Goal: Transaction & Acquisition: Obtain resource

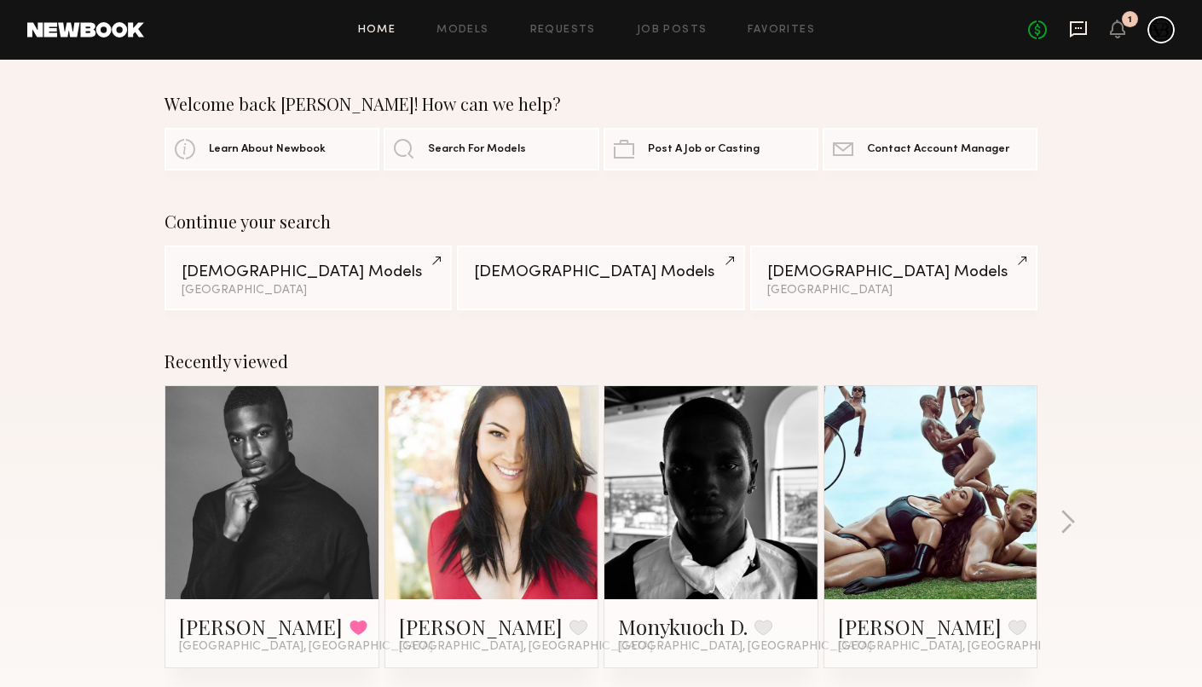
click at [1080, 27] on icon at bounding box center [1078, 28] width 7 height 2
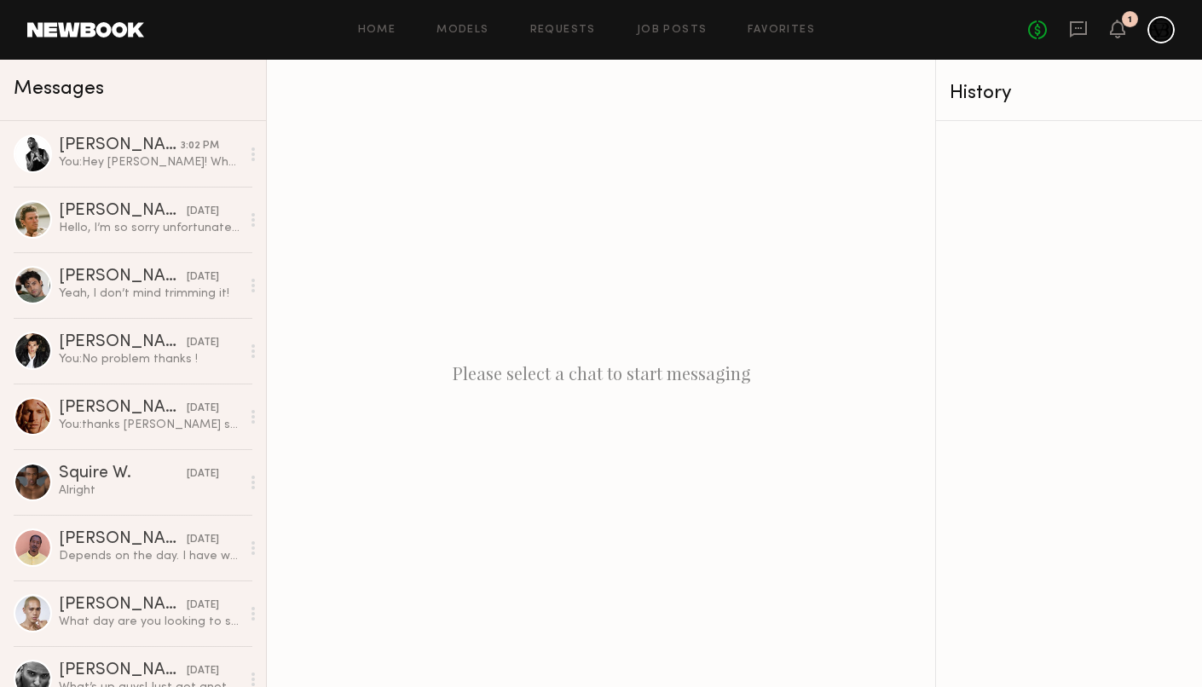
click at [135, 35] on link at bounding box center [85, 29] width 117 height 15
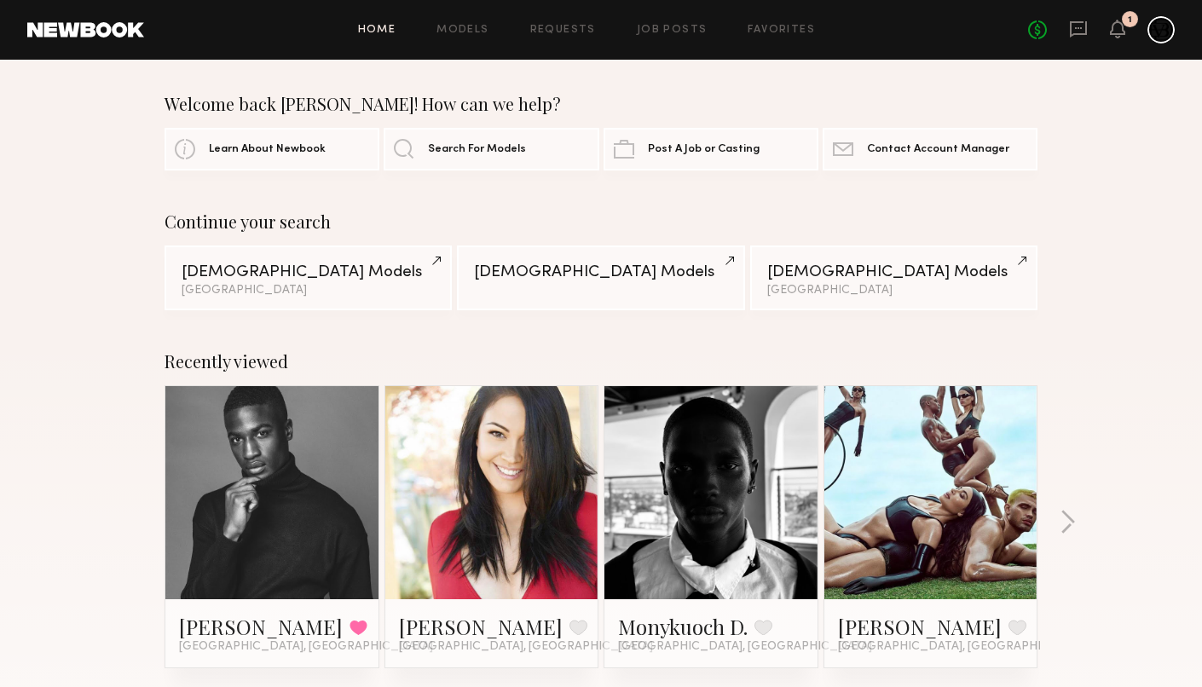
click at [687, 538] on link at bounding box center [711, 492] width 104 height 213
click at [459, 26] on link "Models" at bounding box center [462, 30] width 52 height 11
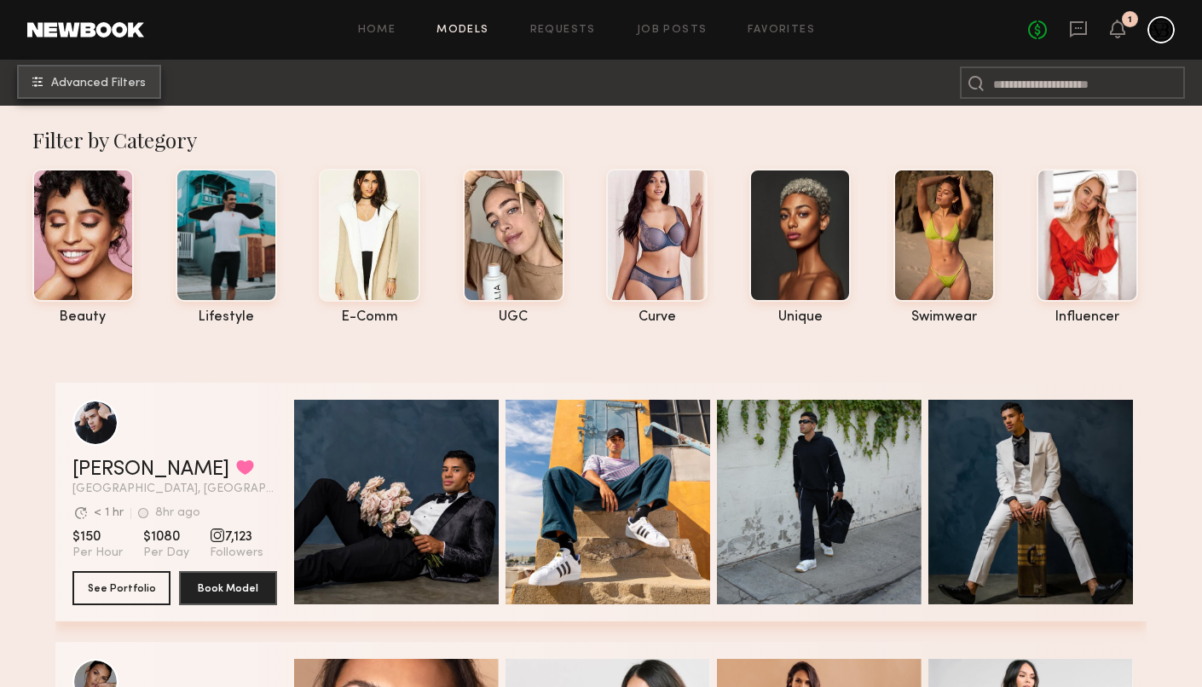
click at [130, 92] on button "Advanced Filters" at bounding box center [89, 82] width 144 height 34
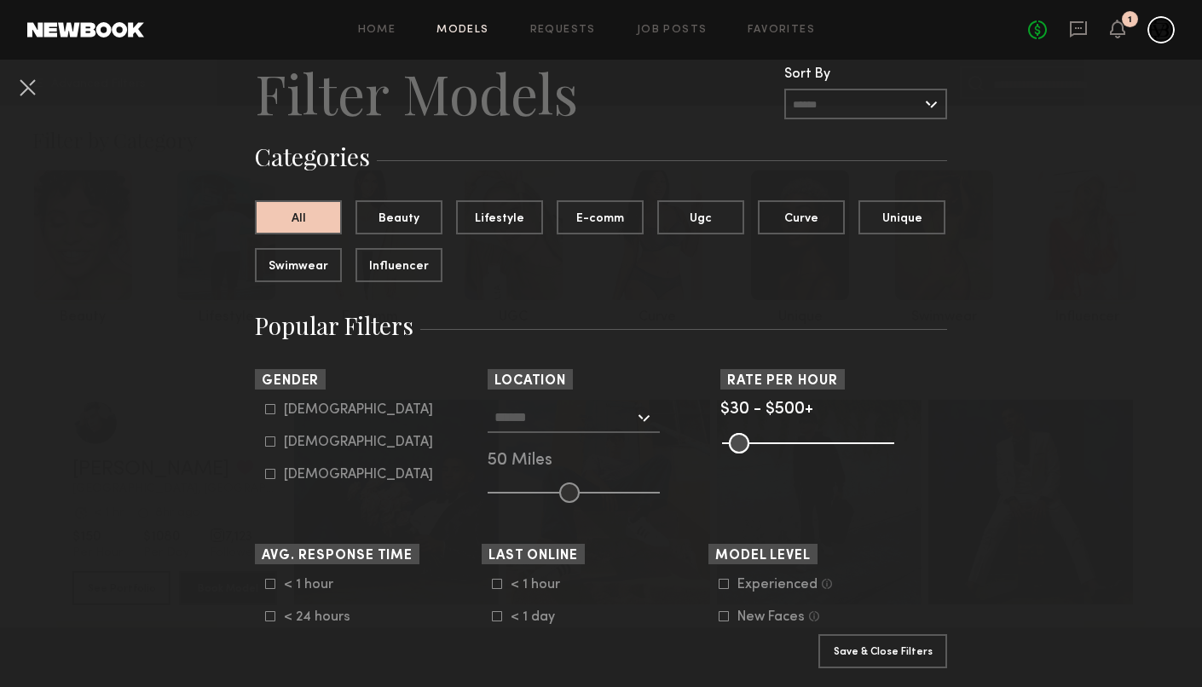
scroll to position [63, 0]
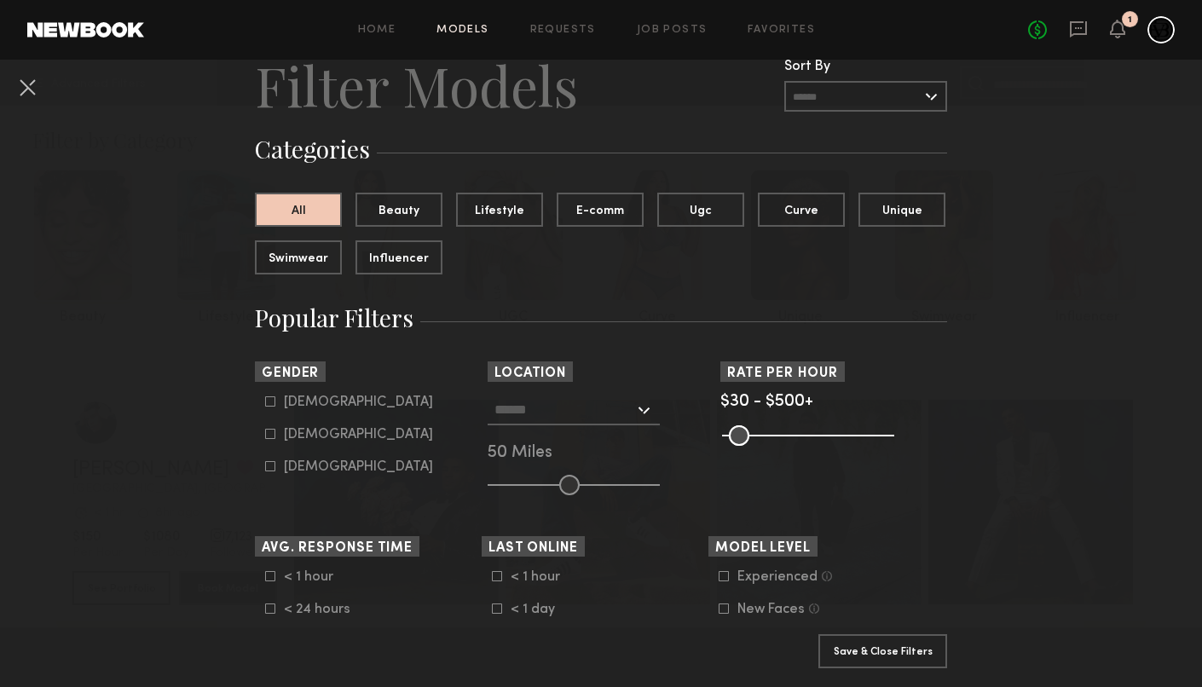
click at [309, 397] on div "[DEMOGRAPHIC_DATA]" at bounding box center [358, 402] width 149 height 10
type input "*"
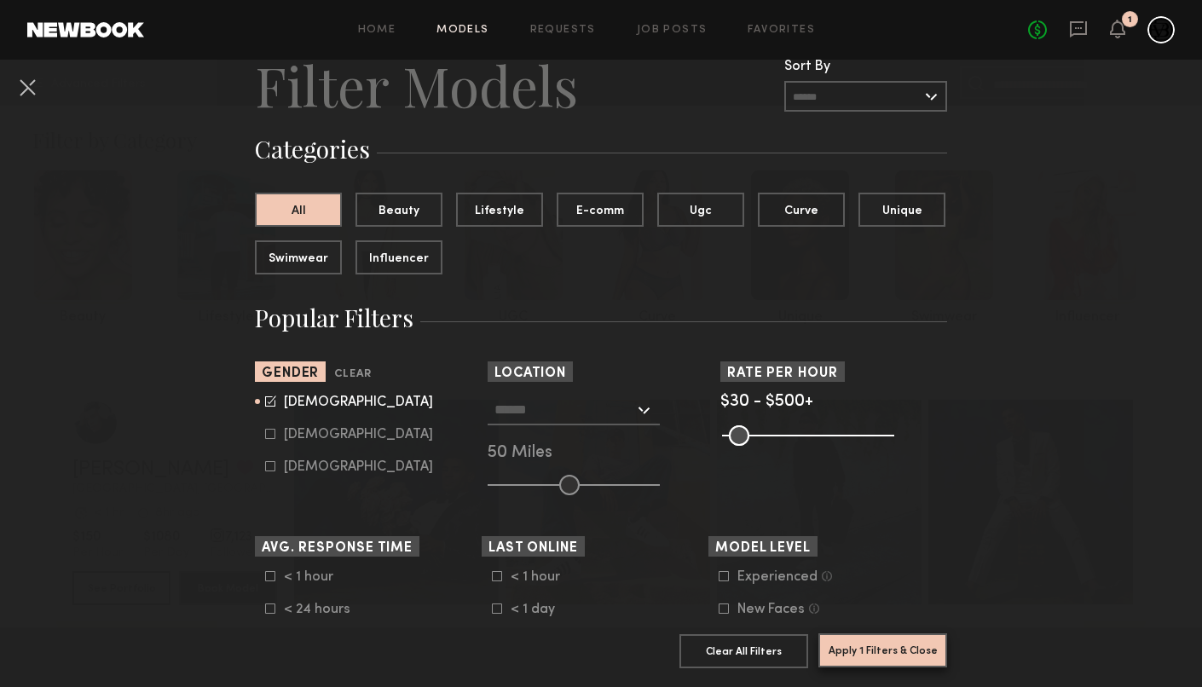
click at [860, 646] on button "Apply 1 Filters & Close" at bounding box center [882, 650] width 129 height 34
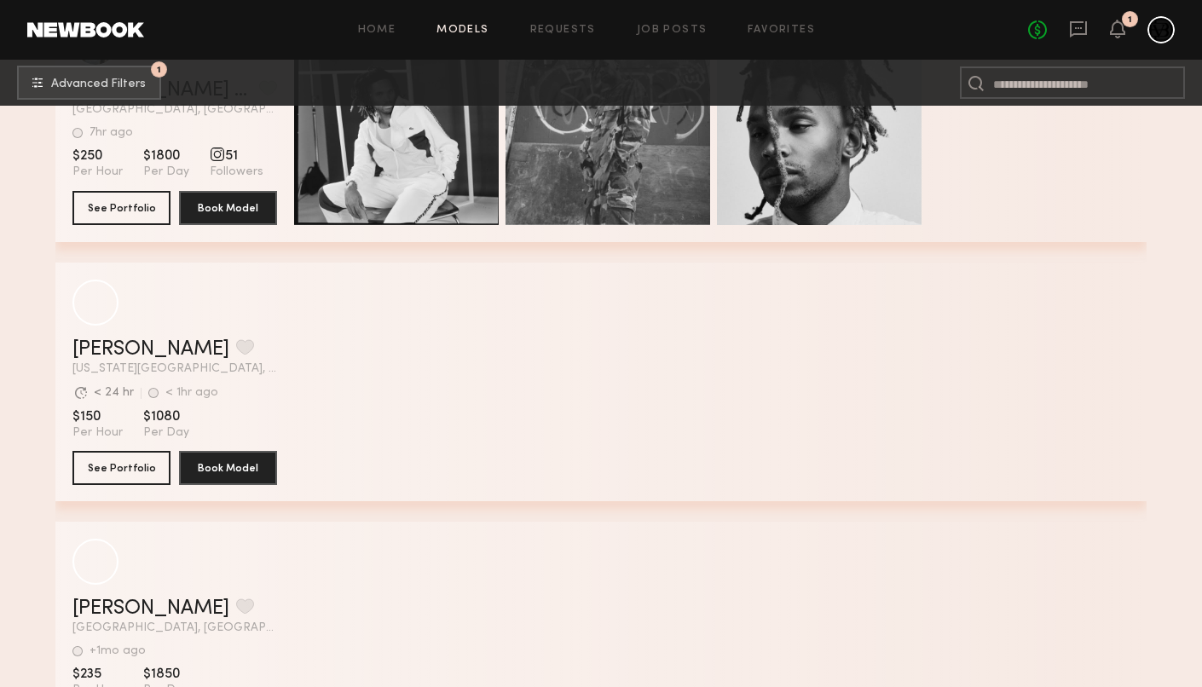
scroll to position [34143, 0]
